Goal: Navigation & Orientation: Find specific page/section

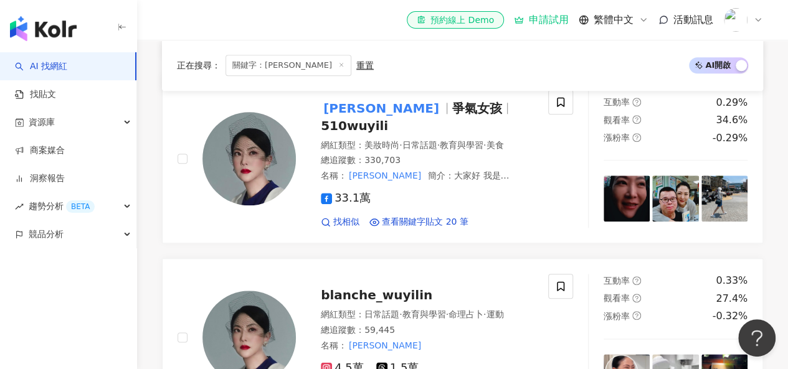
click at [55, 69] on link "AI 找網紅" at bounding box center [41, 66] width 52 height 12
click at [63, 38] on img "button" at bounding box center [43, 28] width 67 height 25
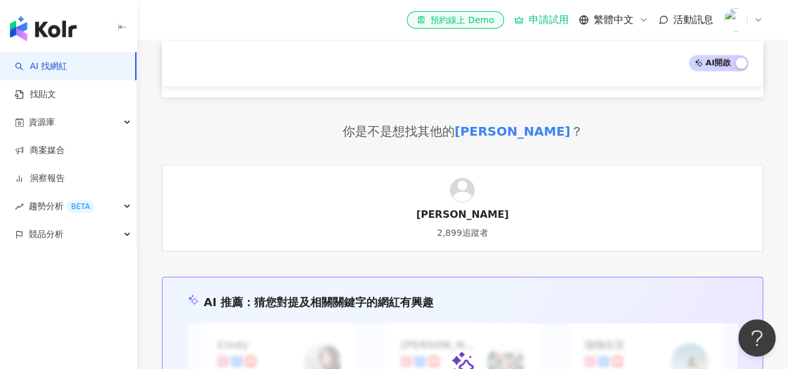
scroll to position [1183, 0]
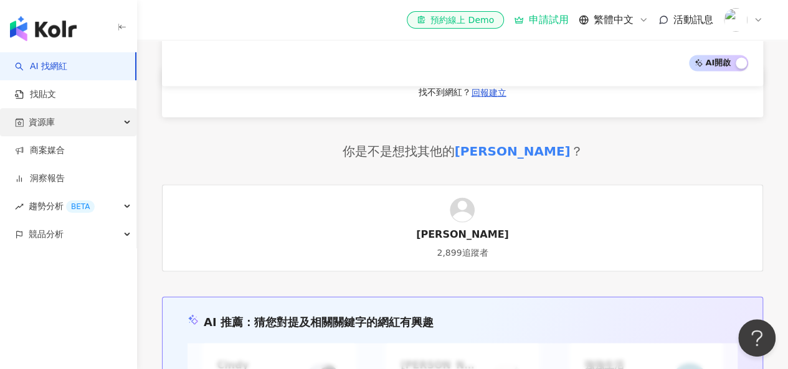
click at [62, 118] on div "資源庫" at bounding box center [68, 122] width 136 height 28
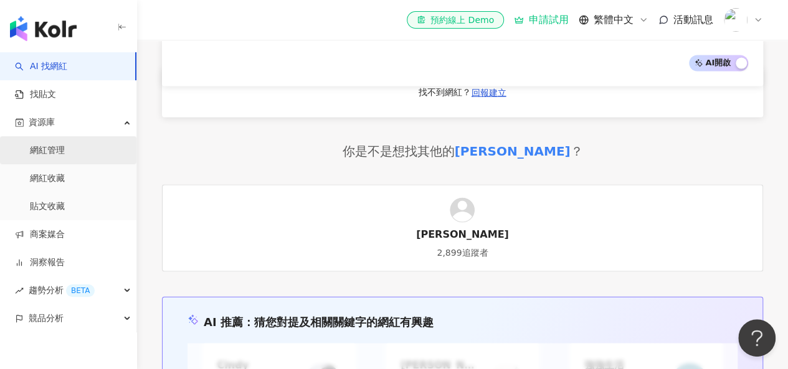
click at [40, 145] on link "網紅管理" at bounding box center [47, 150] width 35 height 12
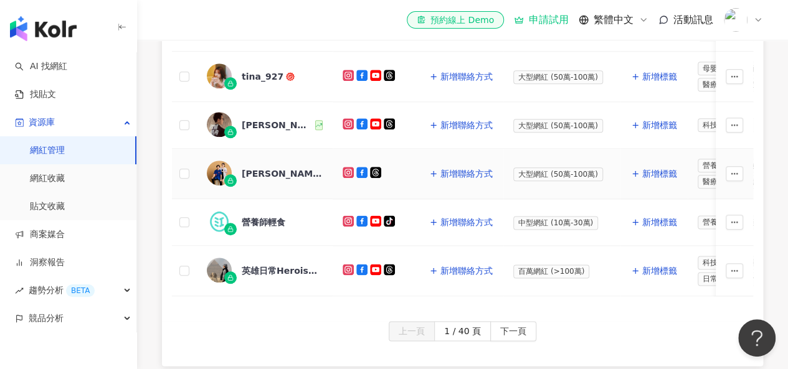
scroll to position [747, 0]
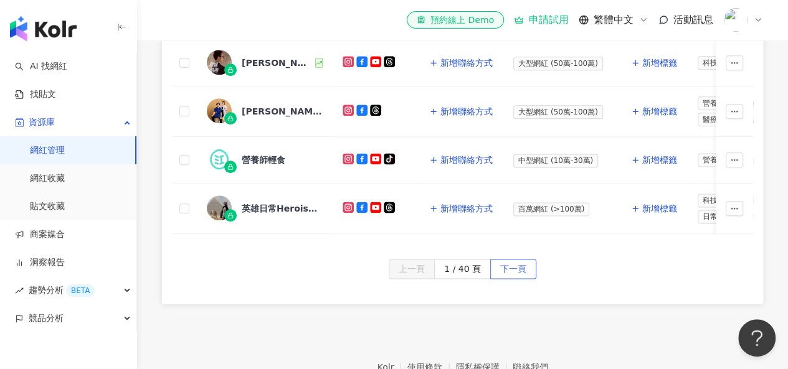
click at [508, 265] on span "下一頁" at bounding box center [513, 270] width 26 height 20
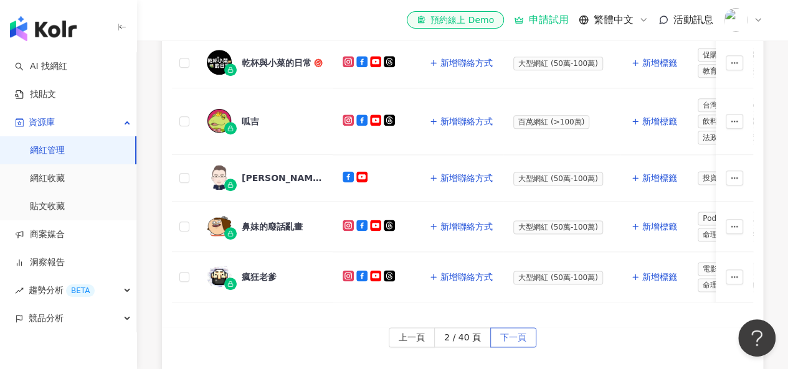
click at [493, 335] on button "下一頁" at bounding box center [513, 338] width 46 height 20
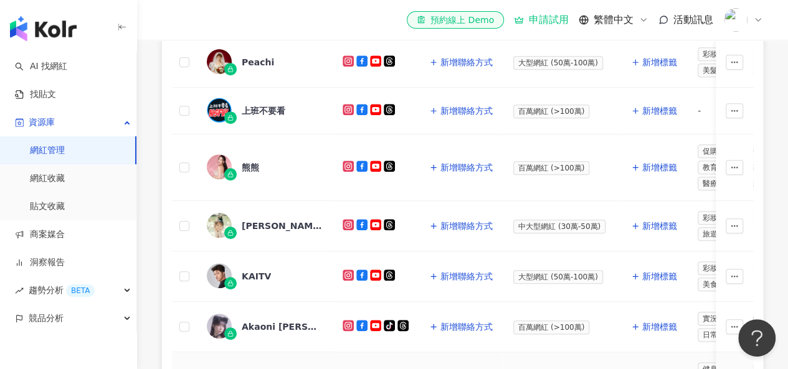
scroll to position [498, 0]
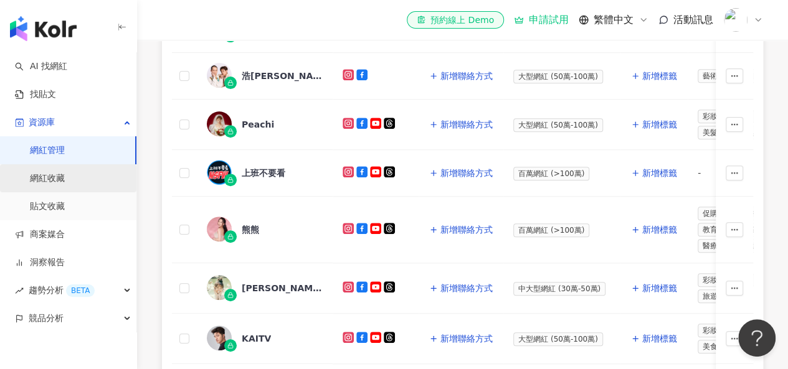
click at [65, 185] on link "網紅收藏" at bounding box center [47, 179] width 35 height 12
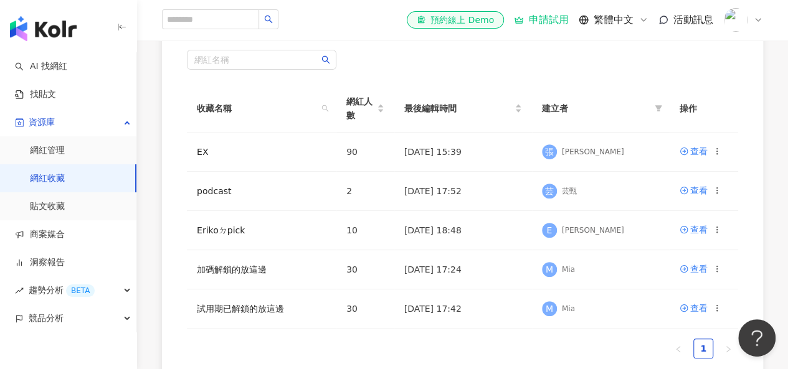
scroll to position [187, 0]
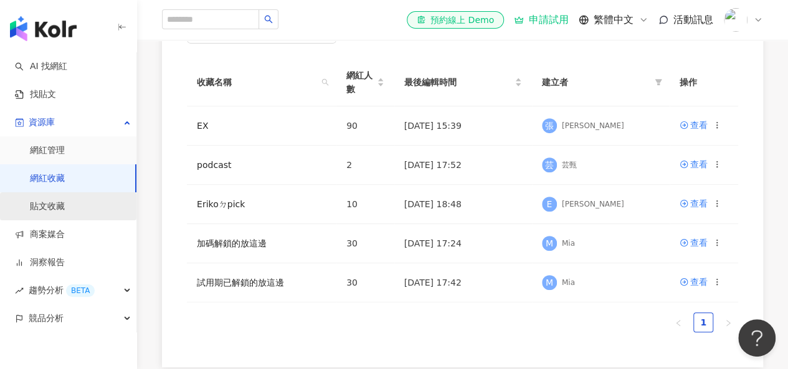
click at [65, 212] on link "貼文收藏" at bounding box center [47, 207] width 35 height 12
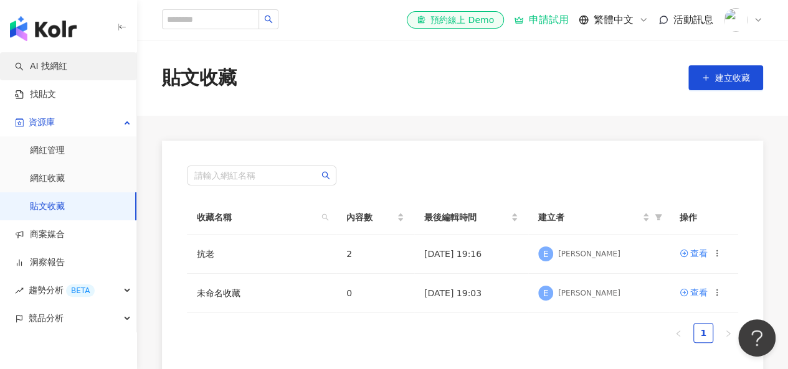
click at [59, 73] on link "AI 找網紅" at bounding box center [41, 66] width 52 height 12
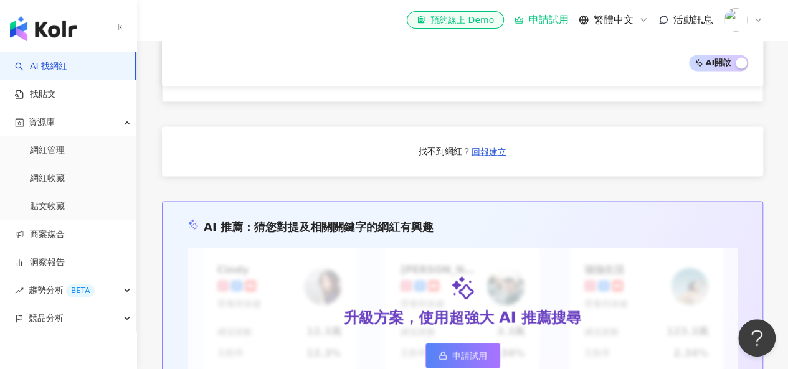
scroll to position [1125, 0]
